Goal: Information Seeking & Learning: Find contact information

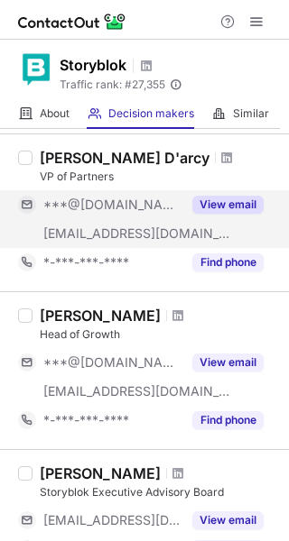
scroll to position [451, 0]
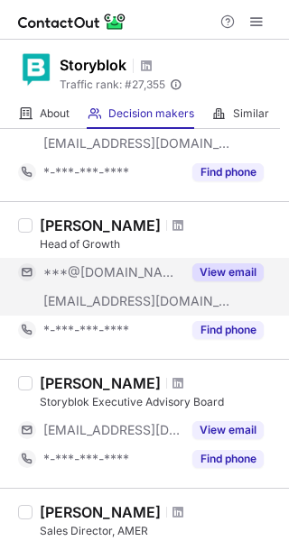
click at [228, 263] on button "View email" at bounding box center [227, 272] width 71 height 18
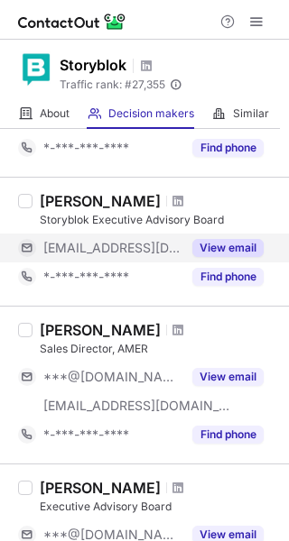
scroll to position [631, 0]
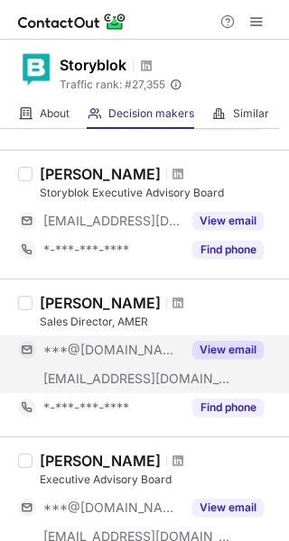
click at [239, 339] on div "View email" at bounding box center [222, 349] width 82 height 29
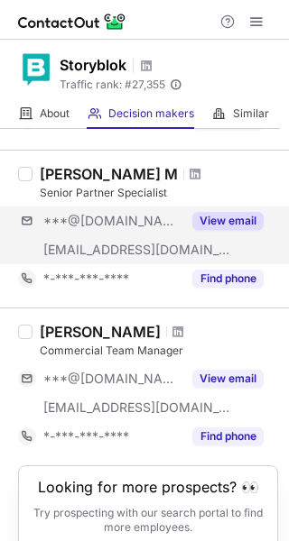
scroll to position [1324, 0]
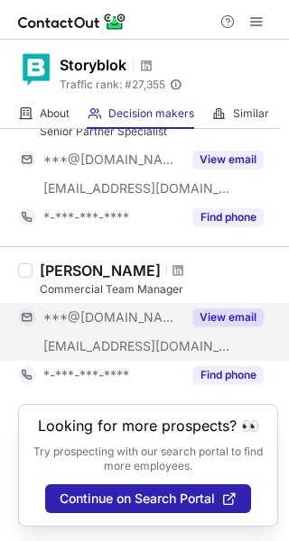
click at [225, 314] on button "View email" at bounding box center [227, 317] width 71 height 18
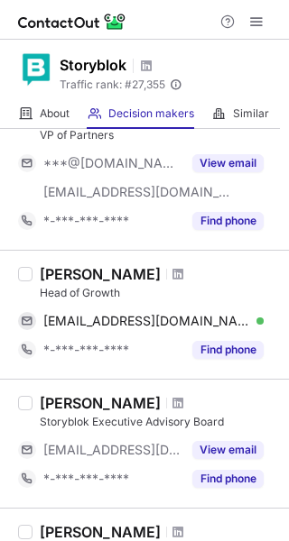
scroll to position [451, 0]
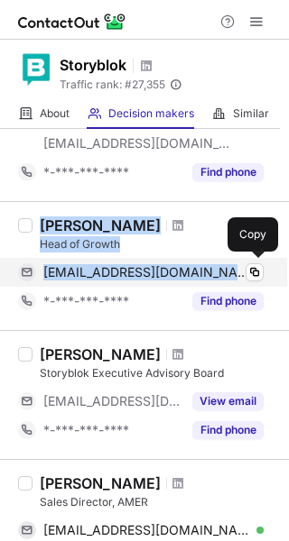
drag, startPoint x: 41, startPoint y: 226, endPoint x: 205, endPoint y: 277, distance: 170.8
click at [205, 277] on div "Charlene Kale Head of Growth charliekale@hotmail.co.uk Verified Copy *-***-***-…" at bounding box center [154, 265] width 245 height 99
copy div "Charlene Kale Head of Growth charliekale@hotmail.co.uk"
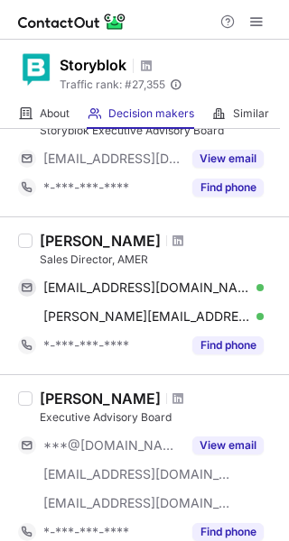
scroll to position [721, 0]
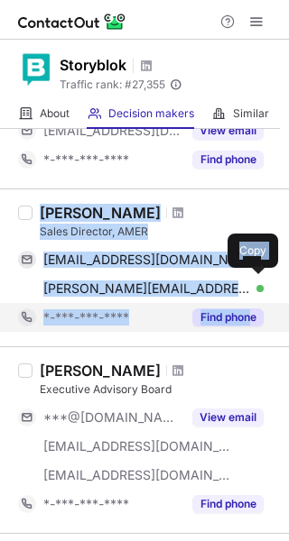
drag, startPoint x: 42, startPoint y: 207, endPoint x: 252, endPoint y: 304, distance: 231.2
click at [252, 304] on div "Julia Doria Sales Director, AMER doriaje85@gmail.com Verified Copy julia.doria@…" at bounding box center [154, 268] width 245 height 128
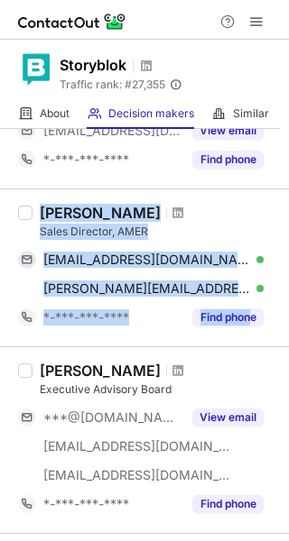
click at [71, 214] on div "Julia Doria" at bounding box center [100, 213] width 121 height 18
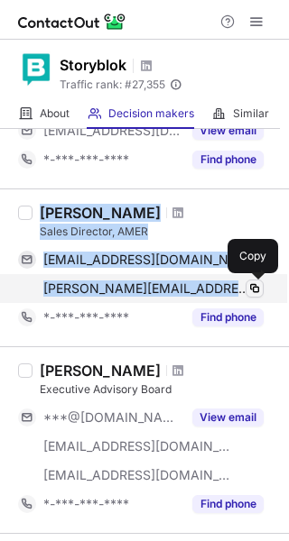
drag, startPoint x: 41, startPoint y: 212, endPoint x: 245, endPoint y: 283, distance: 216.7
click at [245, 283] on div "Julia Doria Sales Director, AMER doriaje85@gmail.com Verified Copy julia.doria@…" at bounding box center [154, 268] width 245 height 128
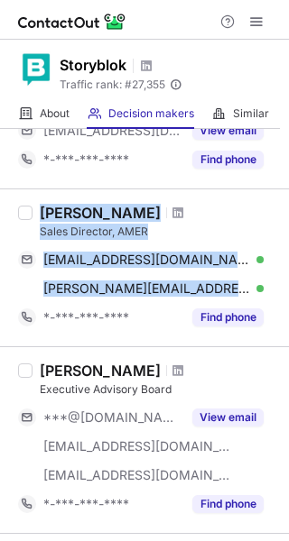
copy div "Julia Doria Sales Director, AMER doriaje85@gmail.com Verified Copy julia.doria@…"
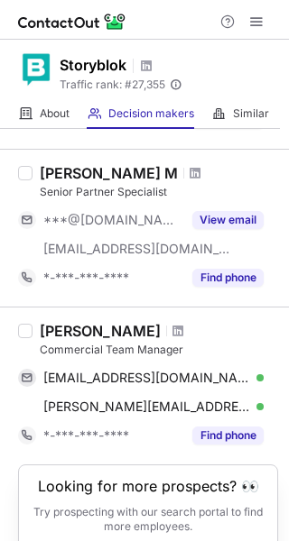
scroll to position [1324, 0]
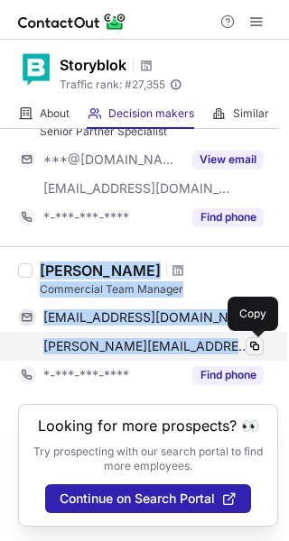
drag, startPoint x: 42, startPoint y: 270, endPoint x: 251, endPoint y: 344, distance: 221.0
click at [251, 342] on div "Michelle Moore Commercial Team Manager mmoore2115@gmail.com Verified Copy miche…" at bounding box center [154, 325] width 245 height 128
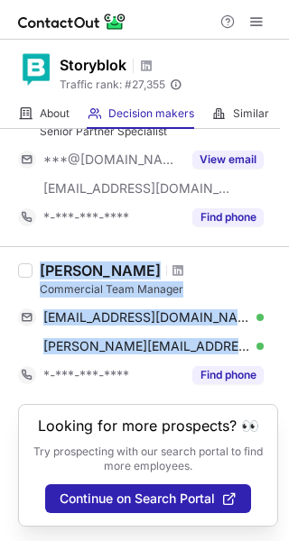
copy div "Michelle Moore Commercial Team Manager mmoore2115@gmail.com Verified Copy miche…"
click at [172, 271] on span at bounding box center [177, 270] width 11 height 14
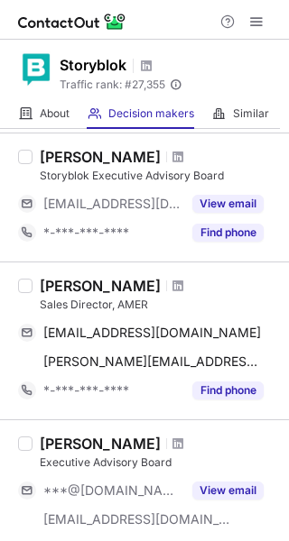
scroll to position [602, 0]
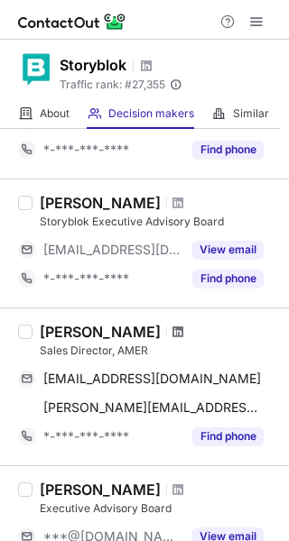
click at [172, 331] on span at bounding box center [177, 332] width 11 height 14
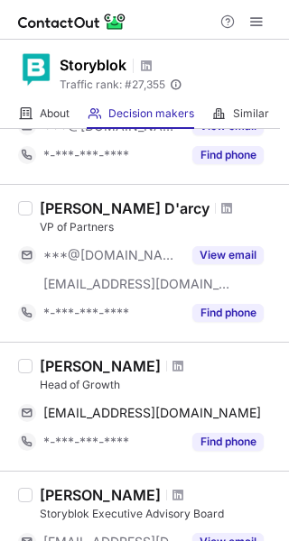
scroll to position [361, 0]
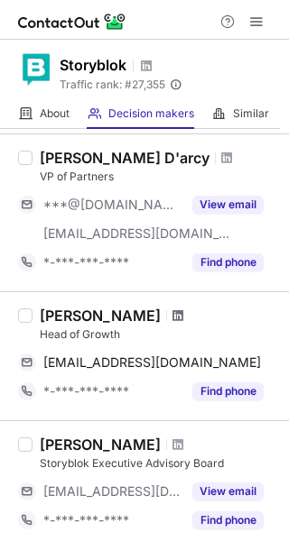
click at [172, 311] on span at bounding box center [177, 315] width 11 height 14
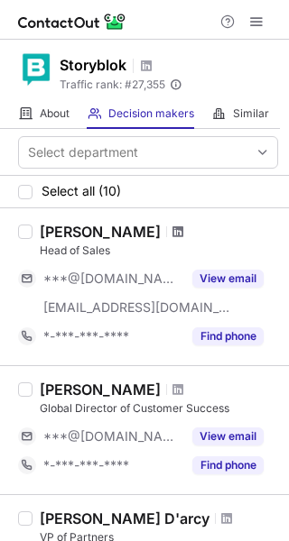
click at [172, 226] on span at bounding box center [177, 232] width 11 height 14
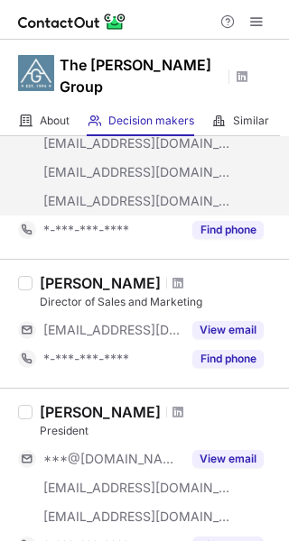
scroll to position [541, 0]
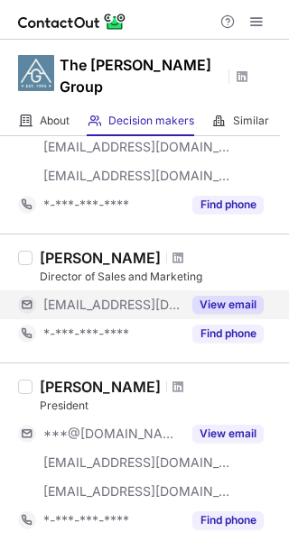
click at [224, 296] on button "View email" at bounding box center [227, 305] width 71 height 18
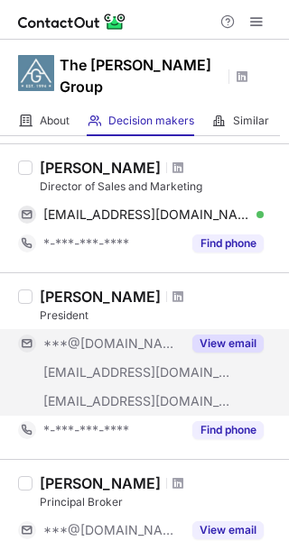
click at [224, 329] on div "View email" at bounding box center [222, 343] width 82 height 29
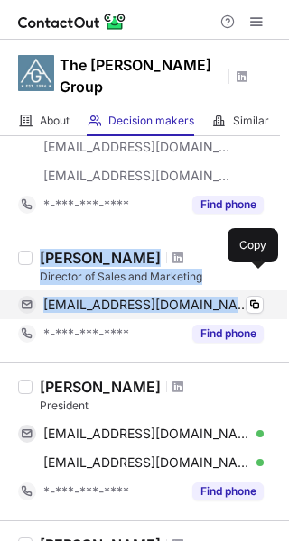
drag, startPoint x: 41, startPoint y: 234, endPoint x: 211, endPoint y: 289, distance: 179.3
click at [211, 289] on div "Cliff West Director of Sales and Marketing cliff@theambrosegroup.net Verified C…" at bounding box center [154, 298] width 245 height 99
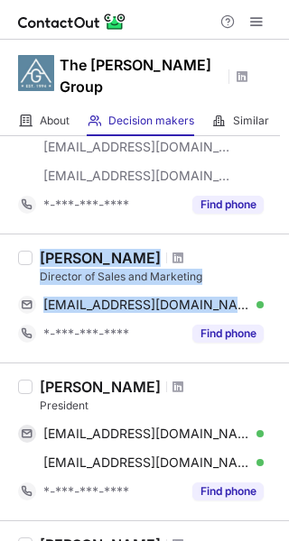
copy div "Cliff West Director of Sales and Marketing cliff@theambrosegroup.net"
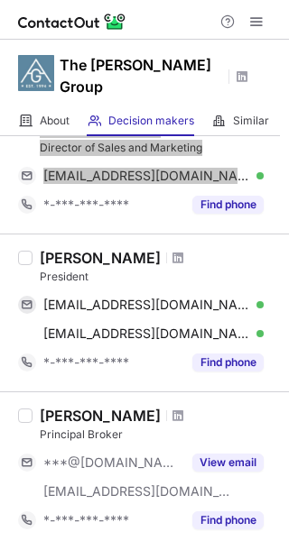
scroll to position [721, 0]
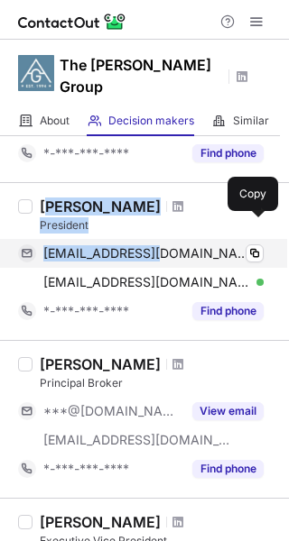
drag, startPoint x: 45, startPoint y: 183, endPoint x: 142, endPoint y: 231, distance: 108.5
click at [162, 236] on div "David Ambrose President daveambrose@gmail.com Verified Copy davidambrose@ambros…" at bounding box center [154, 261] width 245 height 128
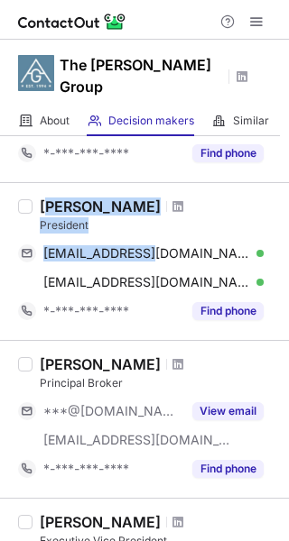
click at [54, 197] on div "David Ambrose" at bounding box center [100, 206] width 121 height 18
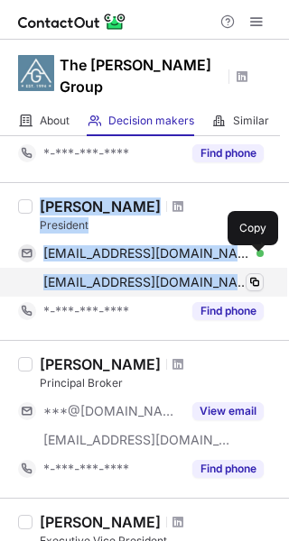
drag, startPoint x: 39, startPoint y: 181, endPoint x: 248, endPoint y: 254, distance: 221.6
click at [248, 254] on div "David Ambrose President daveambrose@gmail.com Verified Copy davidambrose@ambros…" at bounding box center [154, 261] width 245 height 128
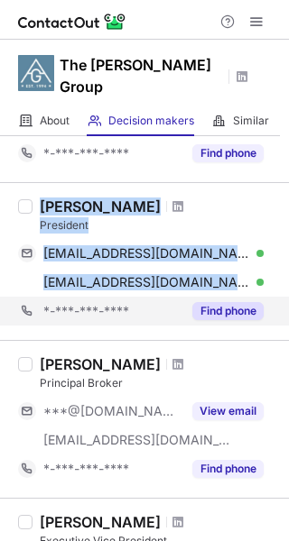
copy div "David Ambrose President daveambrose@gmail.com Verified Copy davidambrose@ambros…"
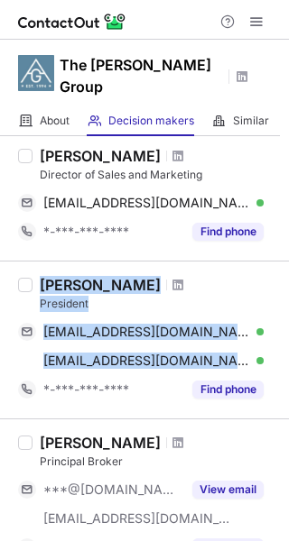
scroll to position [642, 0]
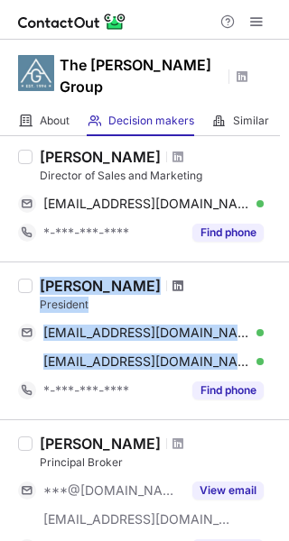
click at [172, 279] on span at bounding box center [177, 286] width 11 height 14
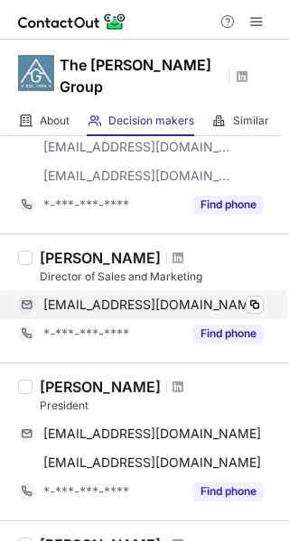
scroll to position [631, 0]
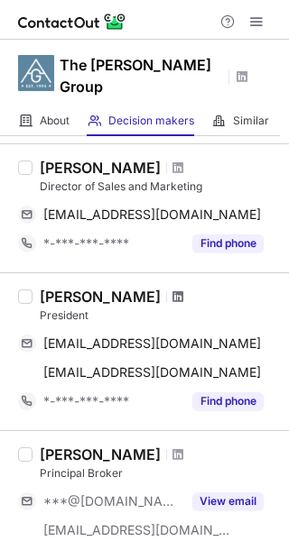
click at [172, 289] on span at bounding box center [177, 296] width 11 height 14
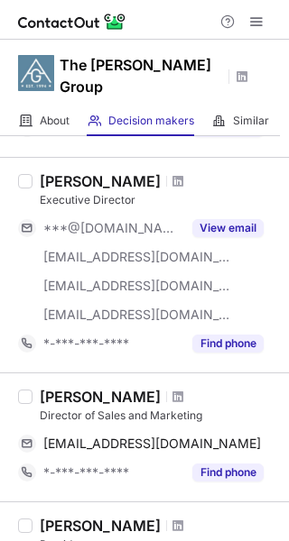
scroll to position [451, 0]
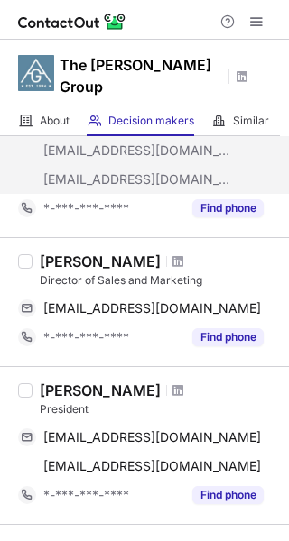
scroll to position [541, 0]
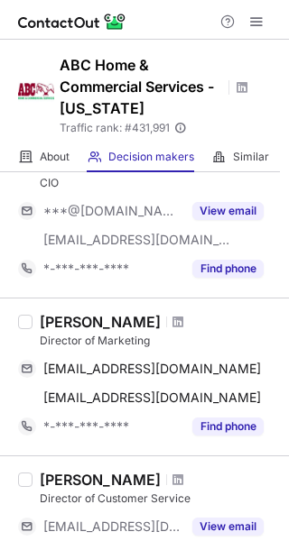
scroll to position [811, 0]
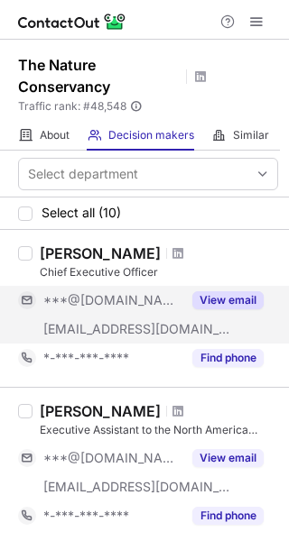
click at [218, 303] on button "View email" at bounding box center [227, 300] width 71 height 18
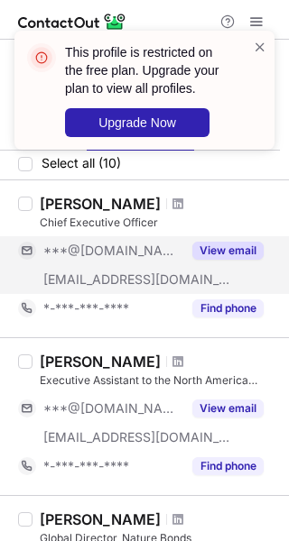
scroll to position [90, 0]
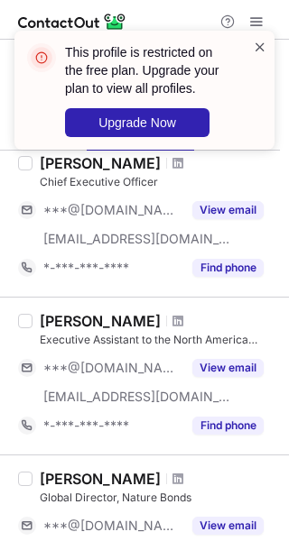
click at [252, 50] on span at bounding box center [259, 47] width 14 height 18
